Goal: Find specific page/section

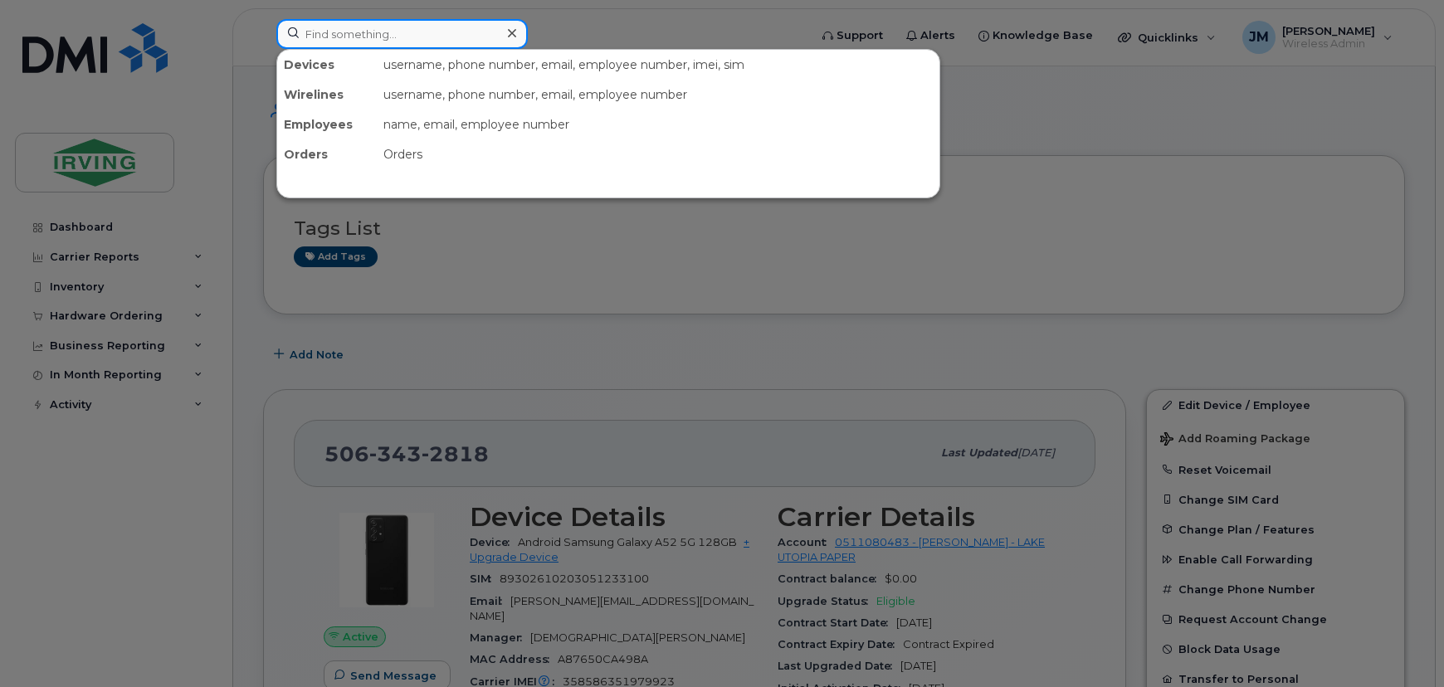
click at [444, 33] on input at bounding box center [401, 34] width 251 height 30
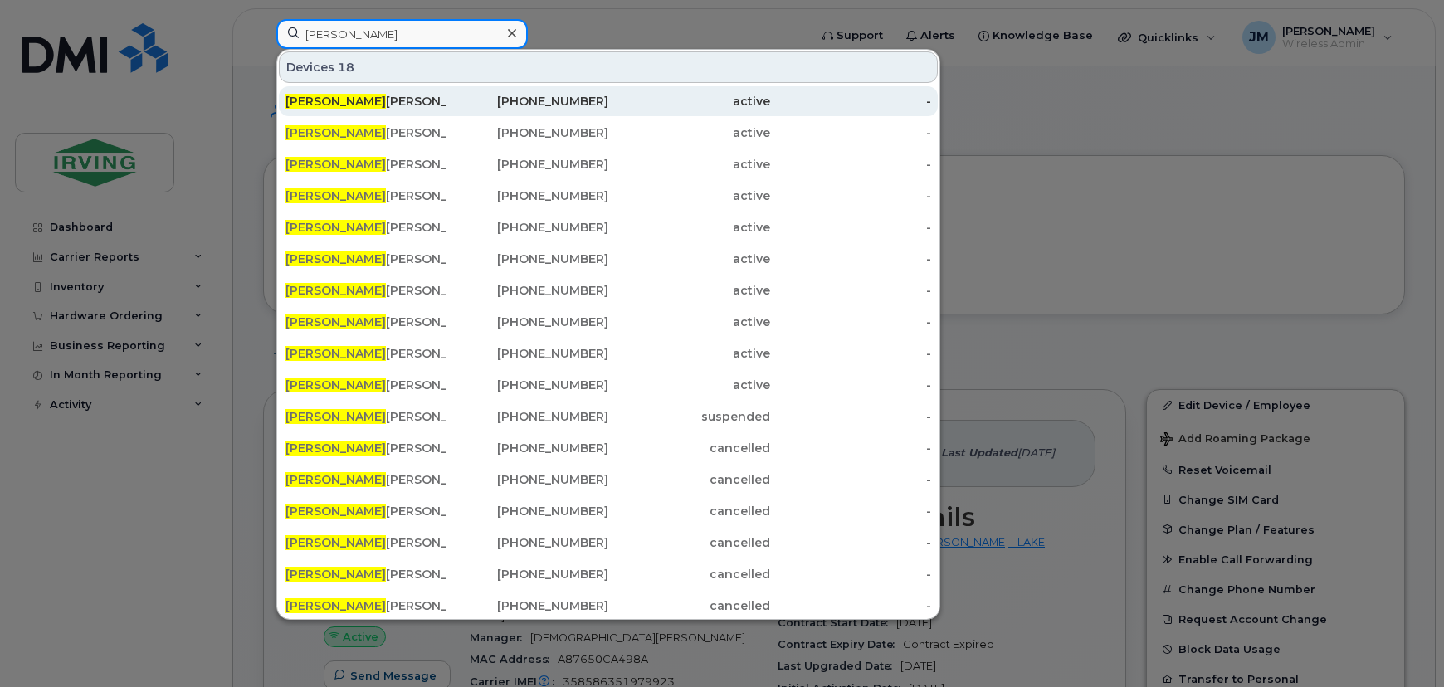
type input "stacey"
click at [370, 102] on div "Stacey Willett" at bounding box center [367, 101] width 162 height 17
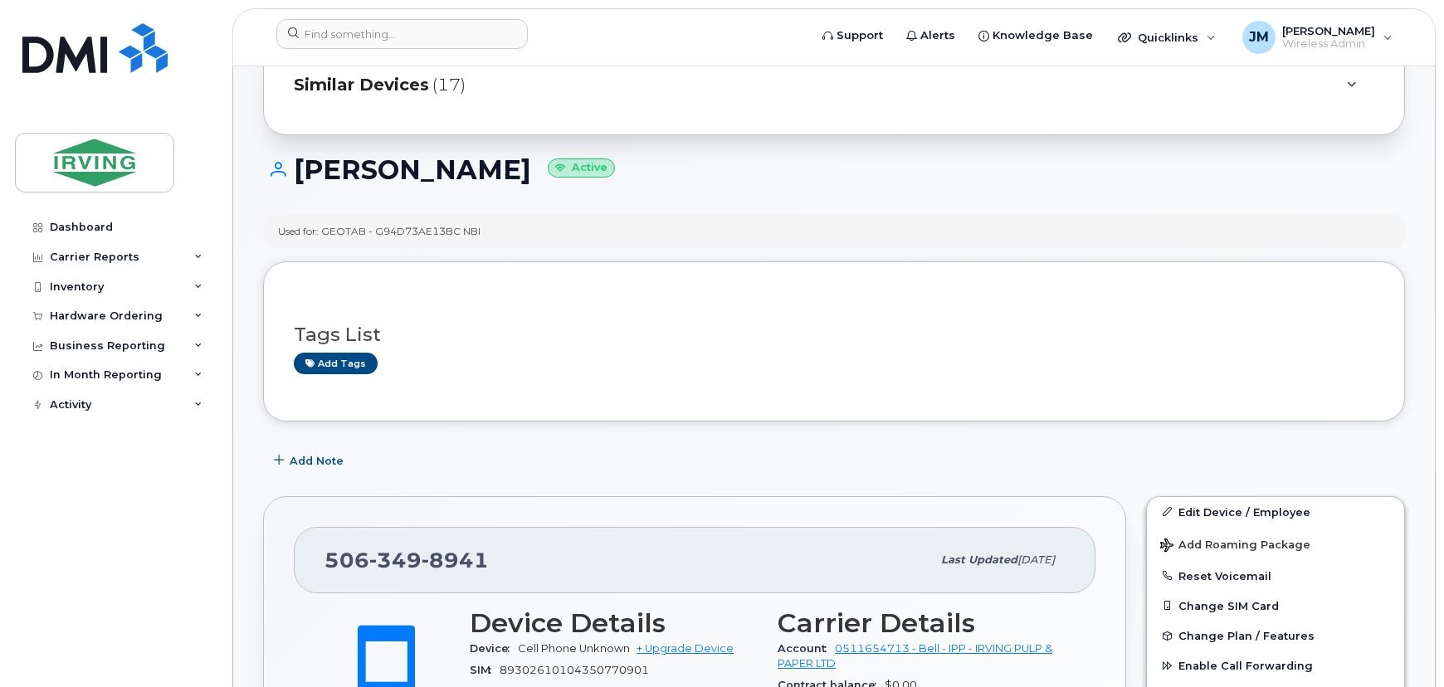
scroll to position [75, 0]
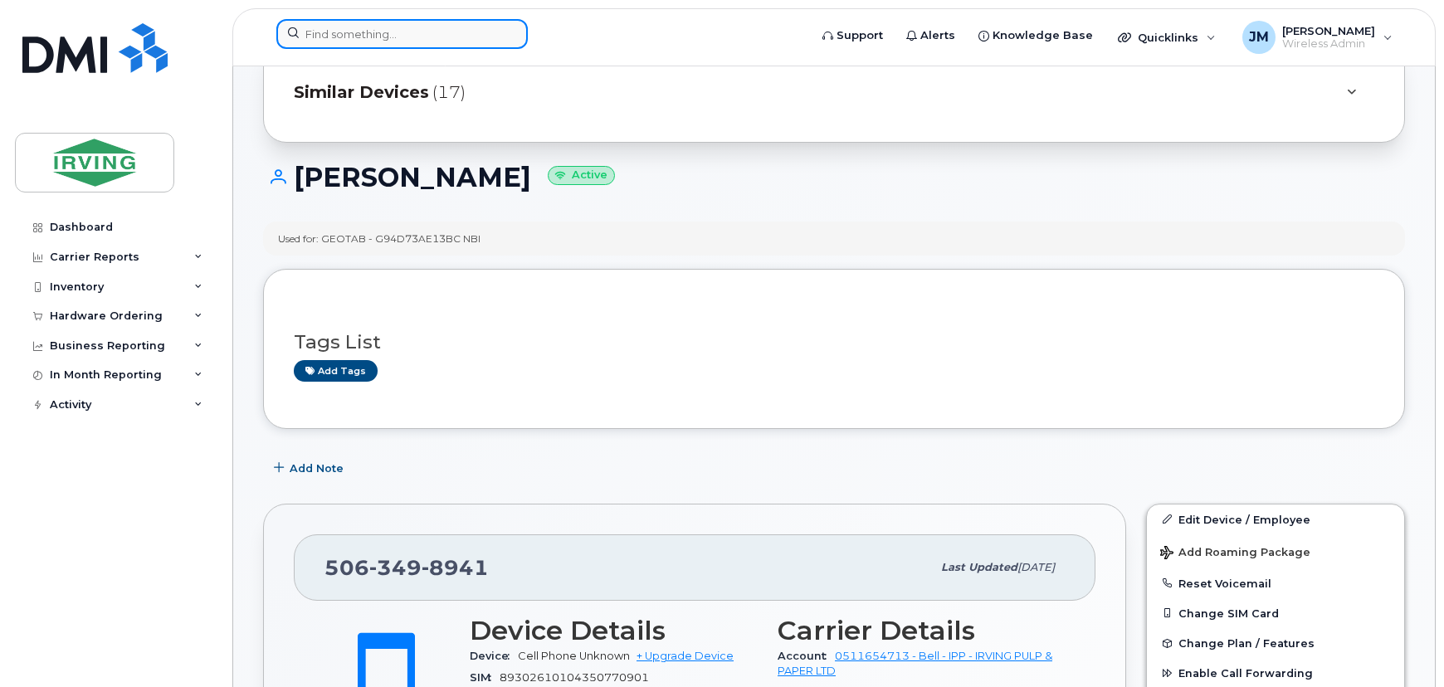
click at [389, 25] on input at bounding box center [401, 34] width 251 height 30
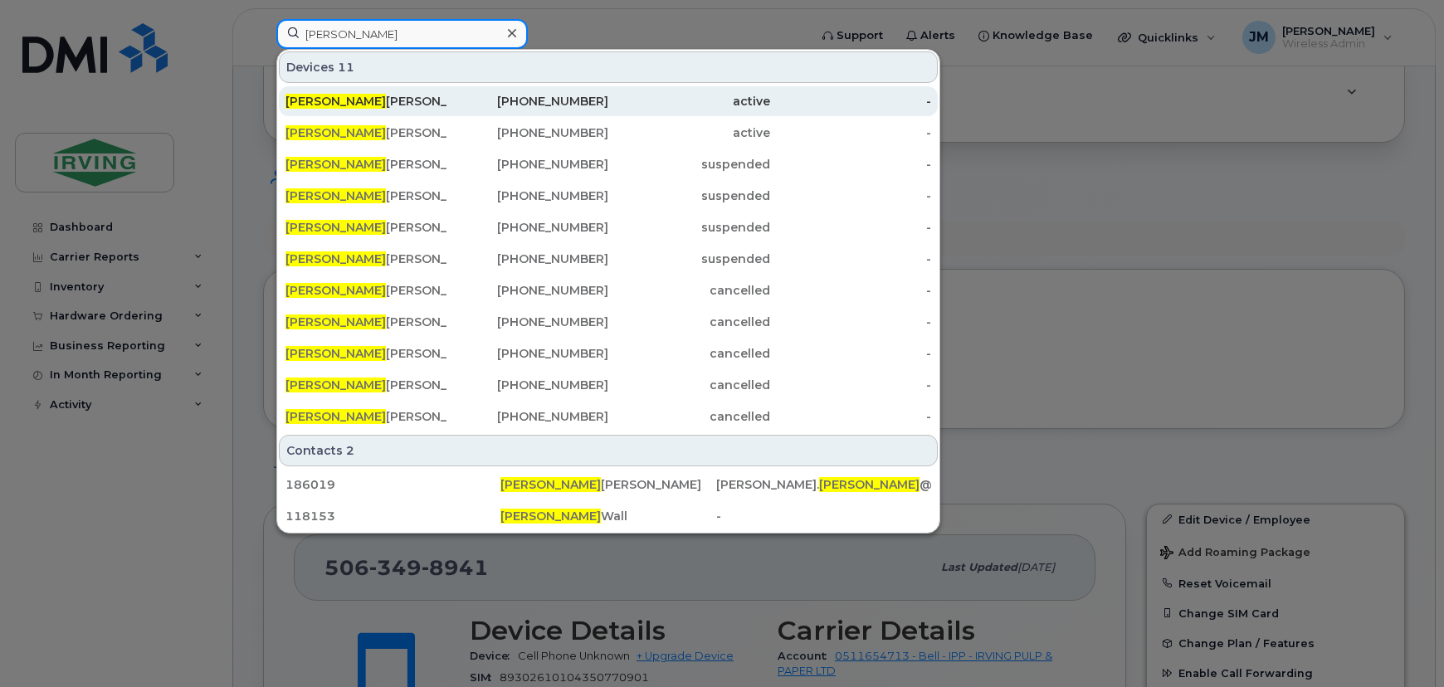
type input "[PERSON_NAME]"
click at [602, 97] on div "[PHONE_NUMBER]" at bounding box center [528, 101] width 162 height 17
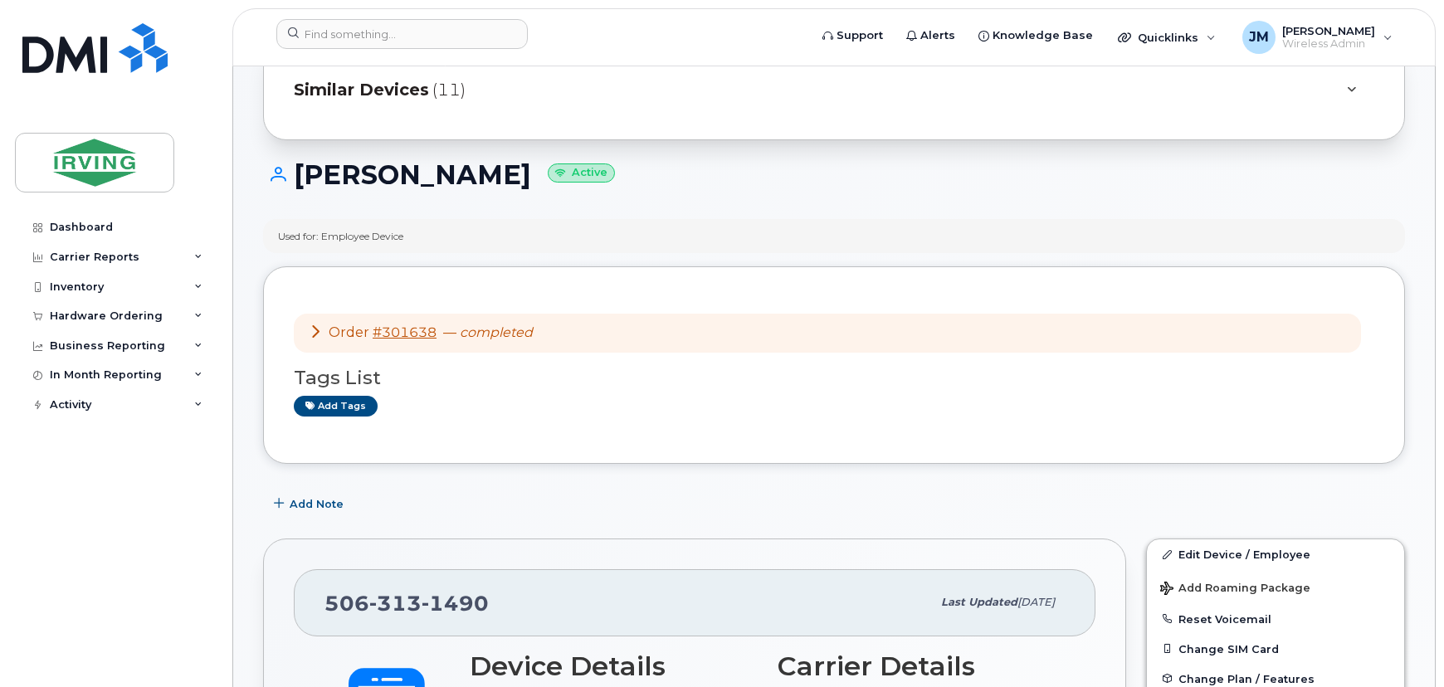
scroll to position [150, 0]
